Goal: Share content

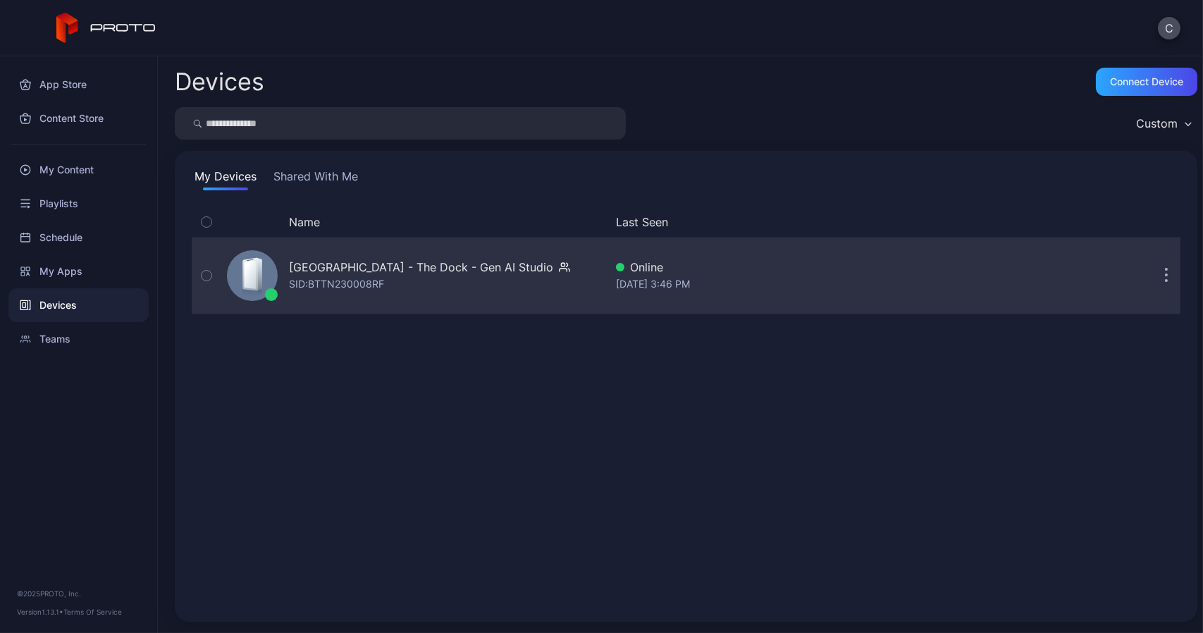
click at [1153, 273] on button "button" at bounding box center [1167, 276] width 28 height 28
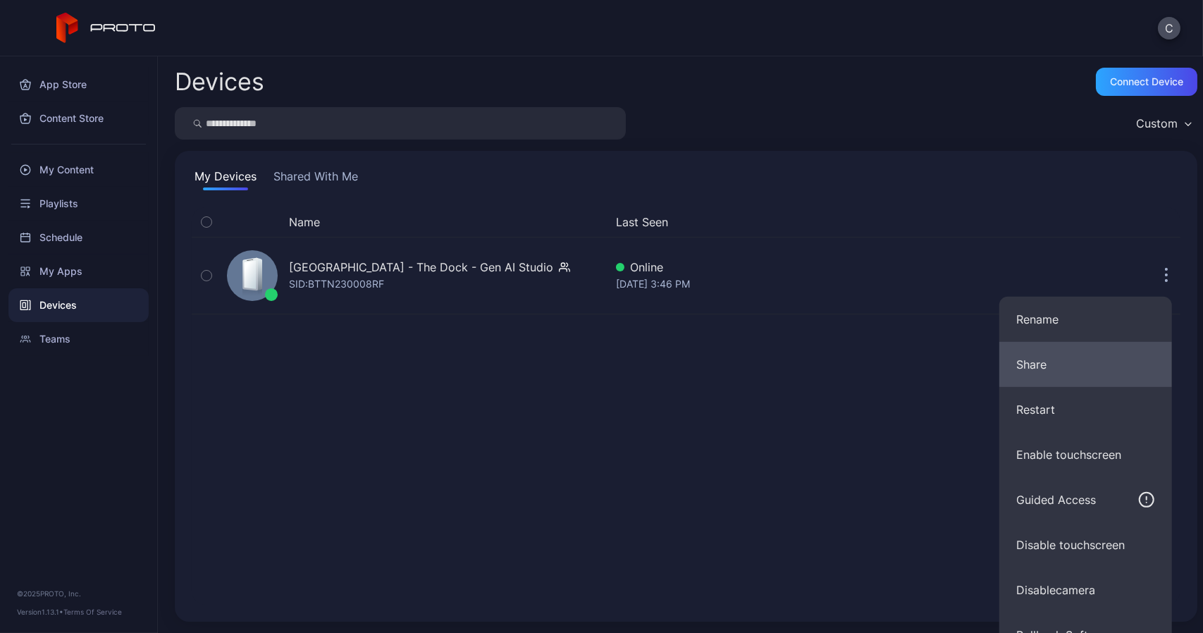
click at [1048, 369] on button "Share" at bounding box center [1086, 364] width 173 height 45
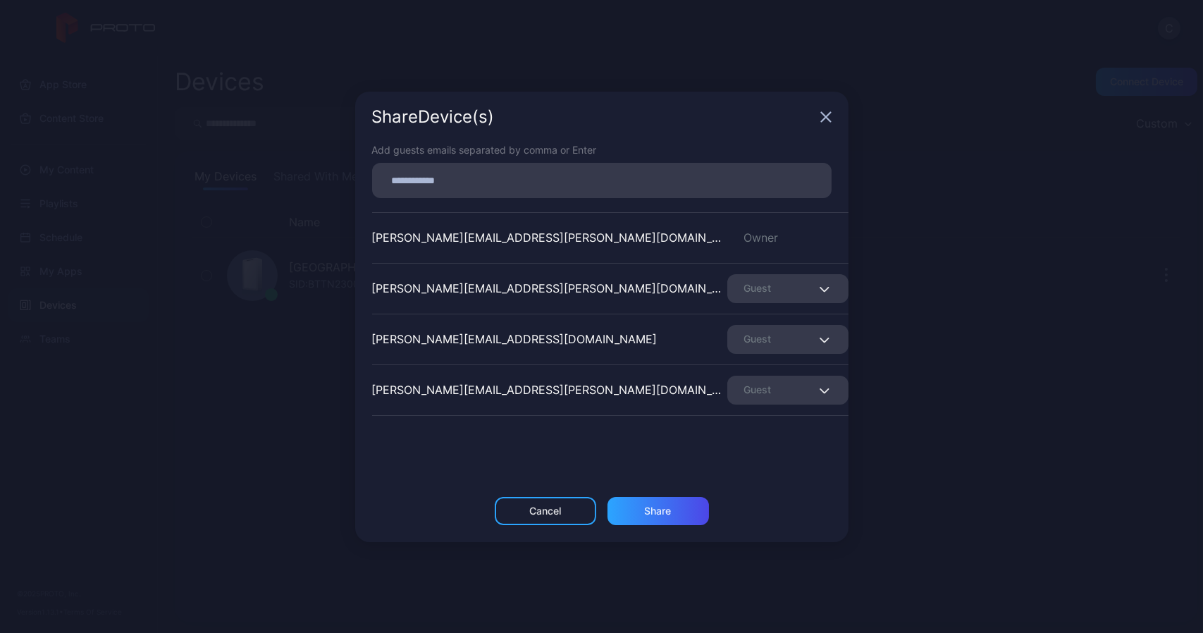
click at [448, 176] on input at bounding box center [602, 180] width 443 height 18
type input "****"
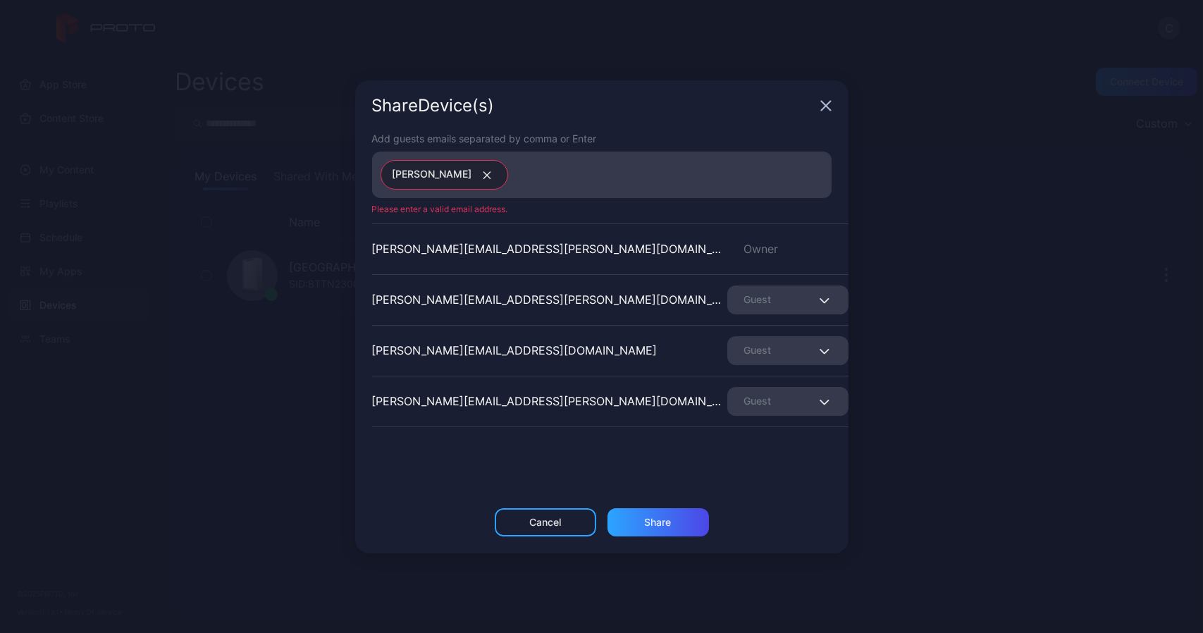
click at [482, 176] on icon "button" at bounding box center [487, 175] width 11 height 8
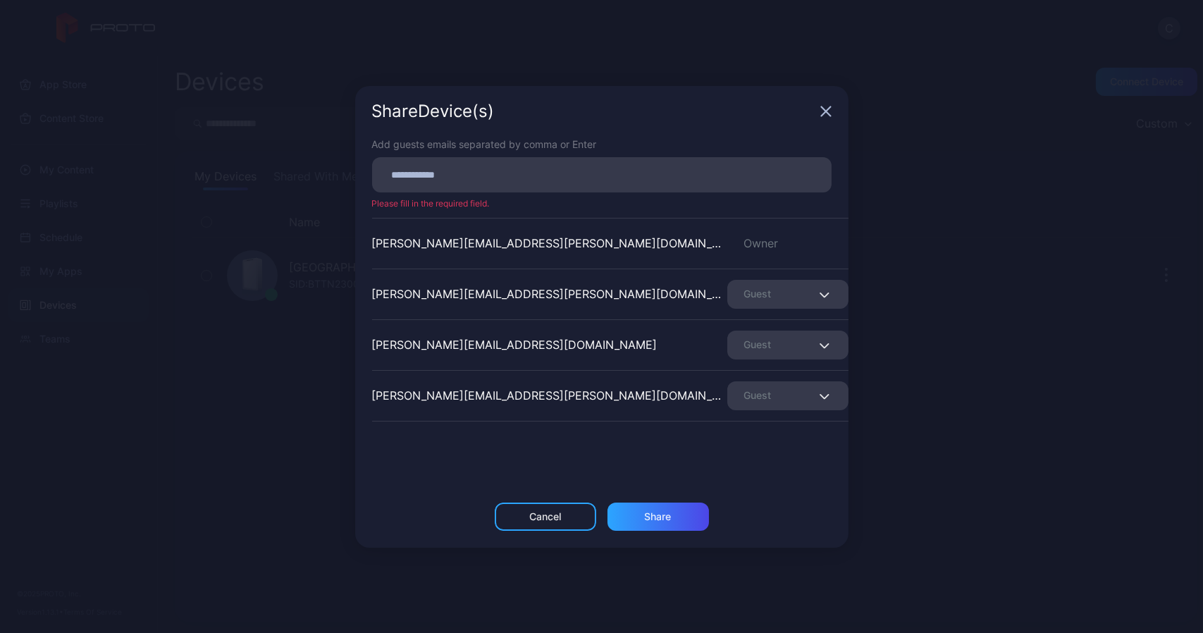
click at [423, 176] on input at bounding box center [602, 175] width 443 height 18
paste input
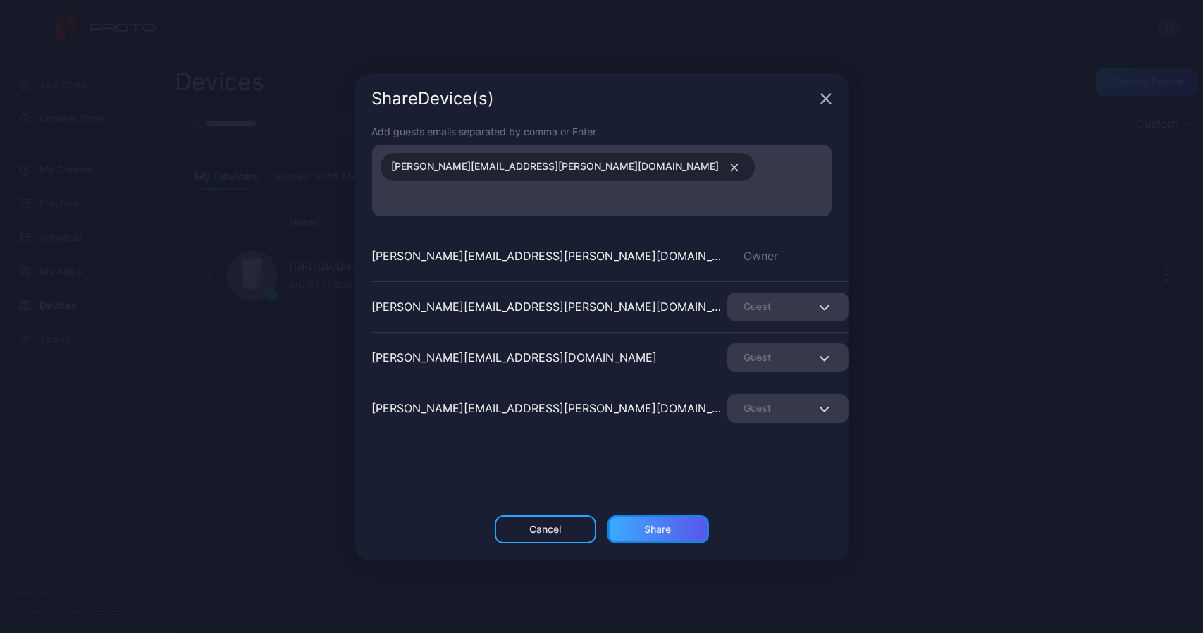
click at [646, 524] on div "Share" at bounding box center [658, 529] width 27 height 11
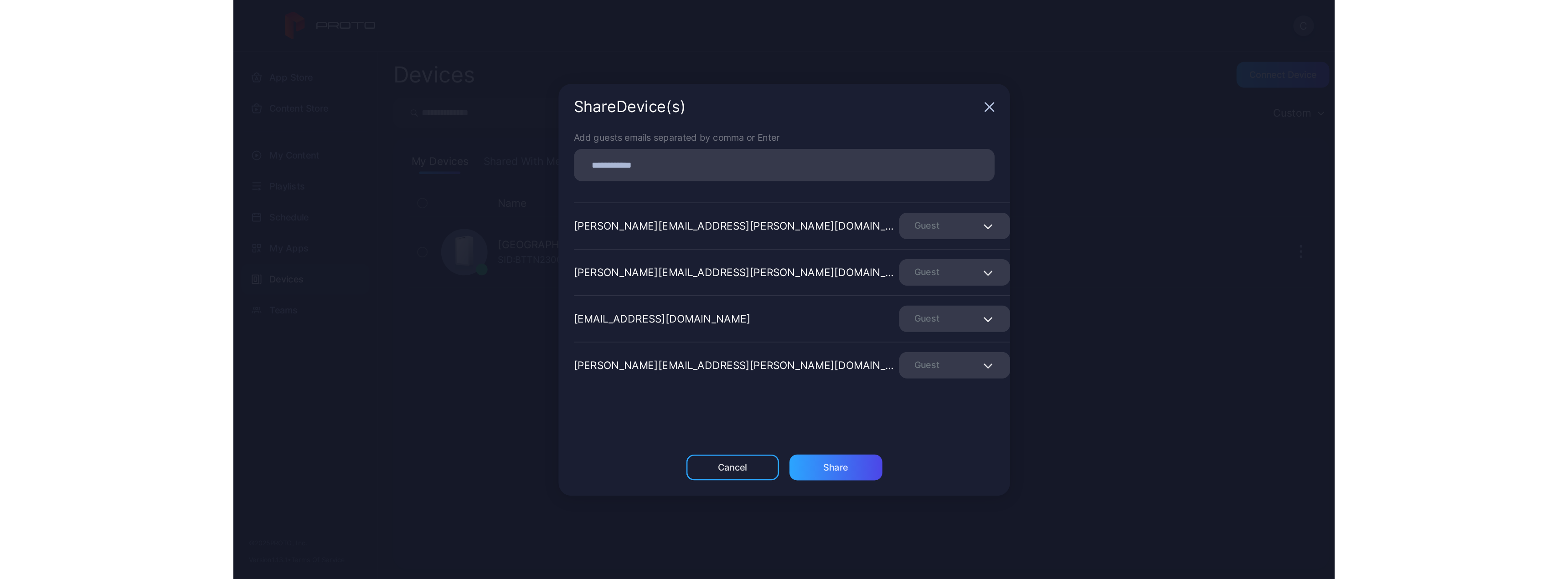
scroll to position [90, 0]
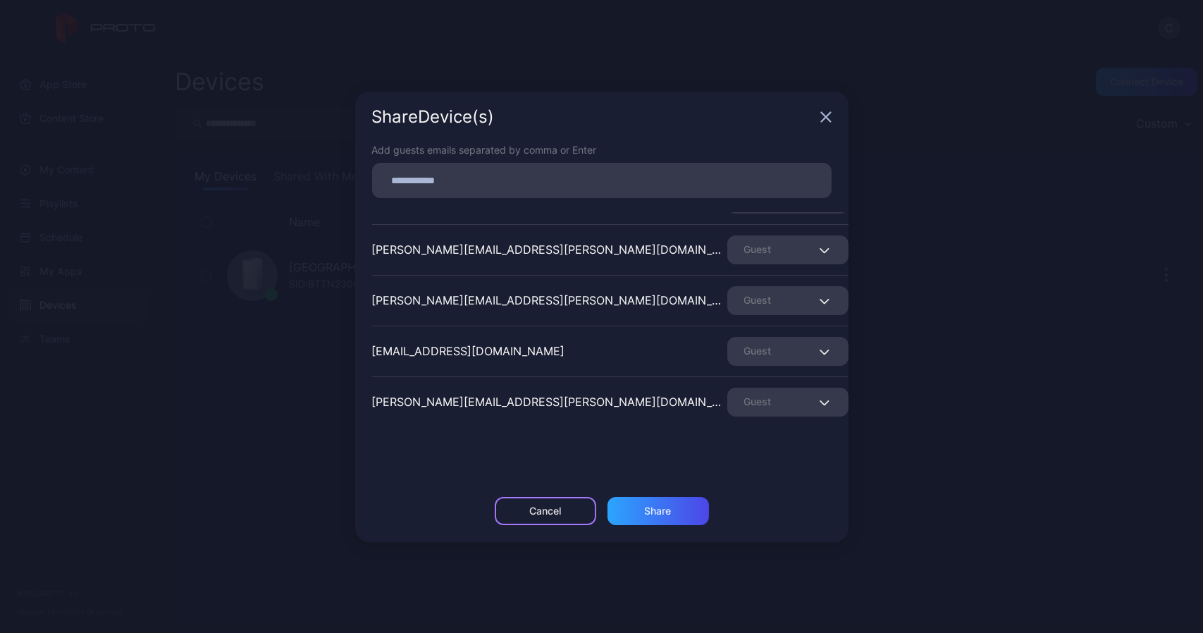
click at [543, 505] on div "Cancel" at bounding box center [545, 510] width 32 height 11
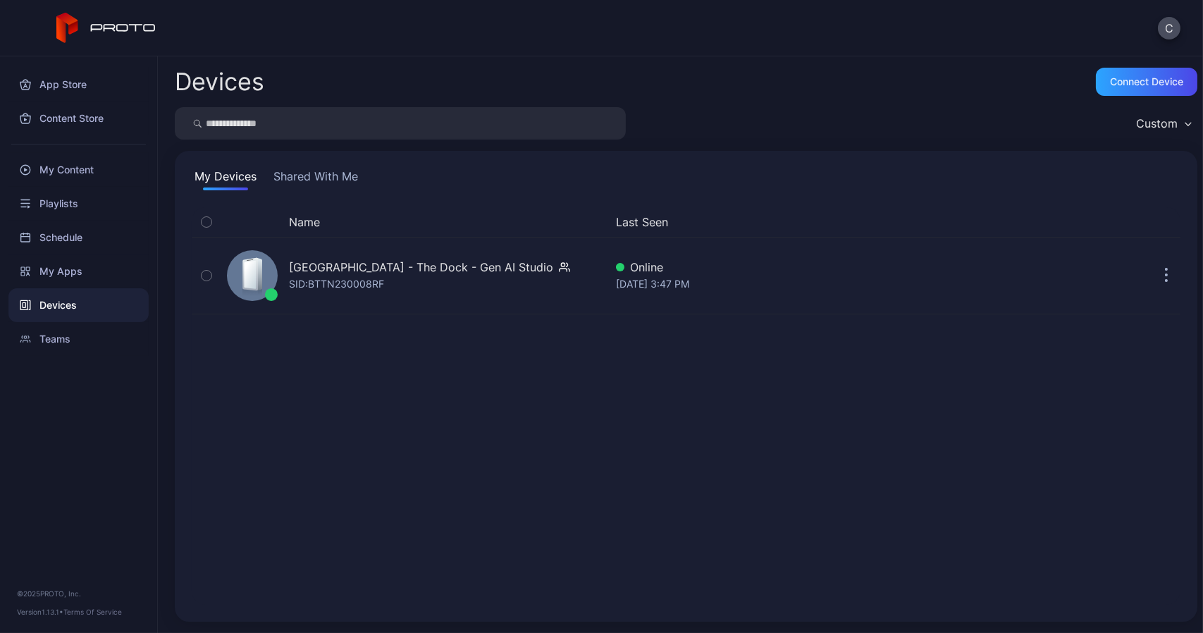
click at [285, 395] on div "Name Last Seen [GEOGRAPHIC_DATA] - The Dock - Gen AI Studio SID: BTTN230008RF O…" at bounding box center [686, 406] width 989 height 398
